Goal: Find specific page/section: Find specific page/section

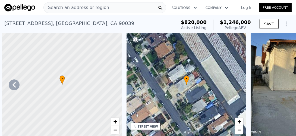
scroll to position [0, 960]
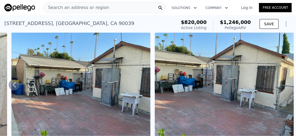
click at [91, 9] on span "Search an address or region" at bounding box center [76, 7] width 65 height 7
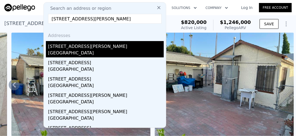
type input "[STREET_ADDRESS][PERSON_NAME]"
click at [74, 50] on div "[GEOGRAPHIC_DATA]" at bounding box center [106, 54] width 116 height 8
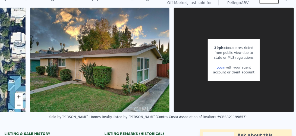
scroll to position [2, 0]
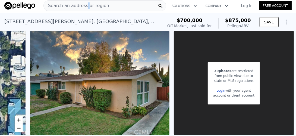
click at [84, 6] on span "Search an address or region" at bounding box center [76, 5] width 65 height 7
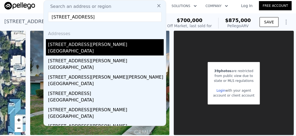
type input "[STREET_ADDRESS]"
click at [72, 50] on div "[GEOGRAPHIC_DATA]" at bounding box center [106, 52] width 116 height 8
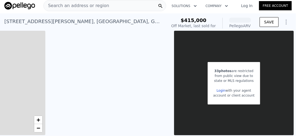
scroll to position [0, 205]
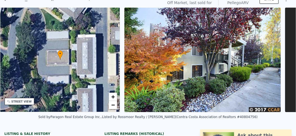
scroll to position [2, 0]
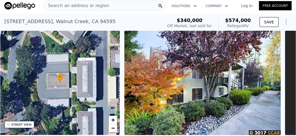
click at [110, 7] on div "Search an address or region" at bounding box center [104, 5] width 123 height 11
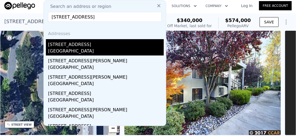
type input "3352 Charlotte Avenue Rosemead 91770"
click at [62, 47] on div "3352 Charlotte Ave" at bounding box center [106, 43] width 116 height 9
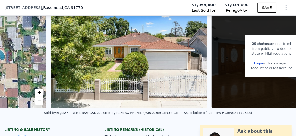
scroll to position [0, 241]
